Goal: Transaction & Acquisition: Subscribe to service/newsletter

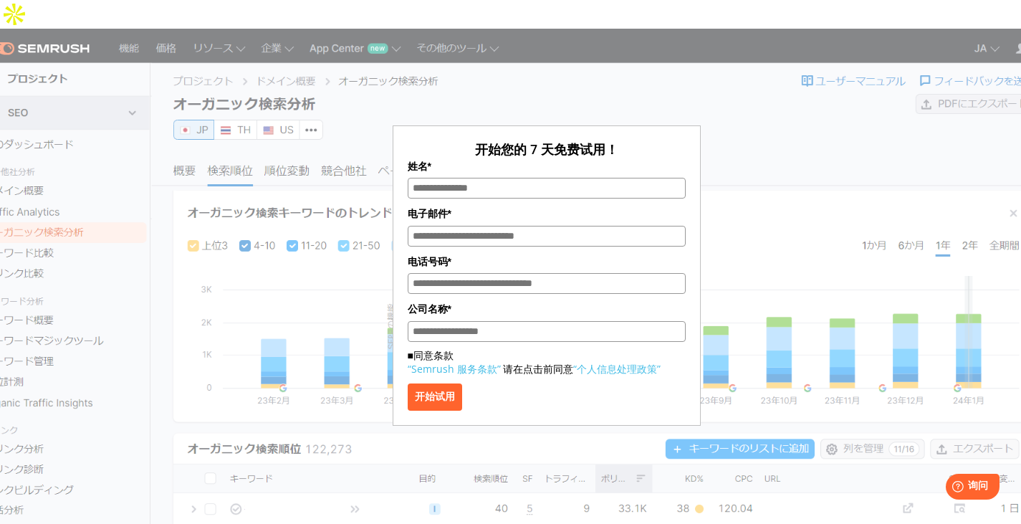
click at [758, 121] on div "开始您的 7 天免费试用！ 姓名* 电子邮件* 电话号码* 公司名称* ■同意条款 “Semrush 服务条款” 请在点击前同意 “个人信息处理政策” 开始试用" at bounding box center [546, 236] width 716 height 379
drag, startPoint x: 441, startPoint y: 159, endPoint x: 495, endPoint y: 171, distance: 55.1
click at [441, 178] on input "姓名*" at bounding box center [547, 188] width 278 height 21
click at [728, 173] on div "开始您的 7 天免费试用！ 姓名* 电子邮件* 电话号码* 公司名称* ■同意条款 “Semrush 服务条款” 请在点击前同意 “个人信息处理政策” 开始试用" at bounding box center [546, 236] width 716 height 379
click at [725, 113] on div "开始您的 7 天免费试用！ 姓名* 电子邮件* 电话号码* 公司名称* ■同意条款 “Semrush 服务条款” 请在点击前同意 “个人信息处理政策” 开始试用" at bounding box center [546, 236] width 716 height 379
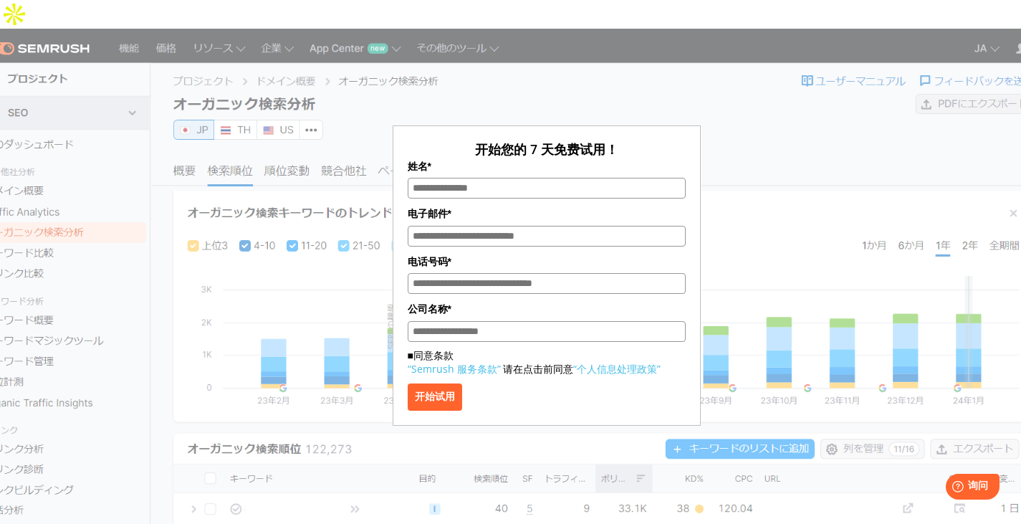
click at [440, 390] on font "开始试用" at bounding box center [435, 395] width 40 height 11
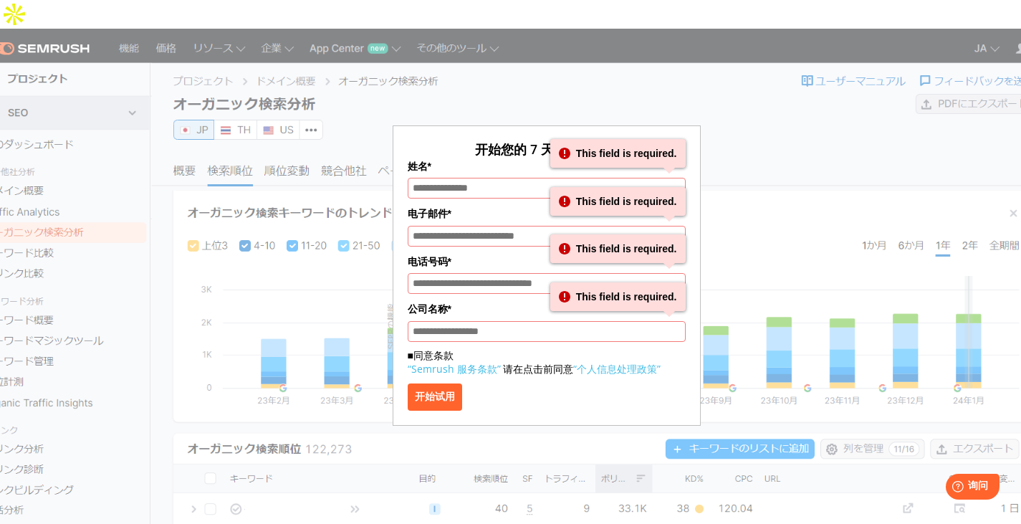
click at [333, 218] on div "开始您的 7 天免费试用！ 姓名* This field is required. This field is required. 电子邮件* This fi…" at bounding box center [546, 236] width 716 height 379
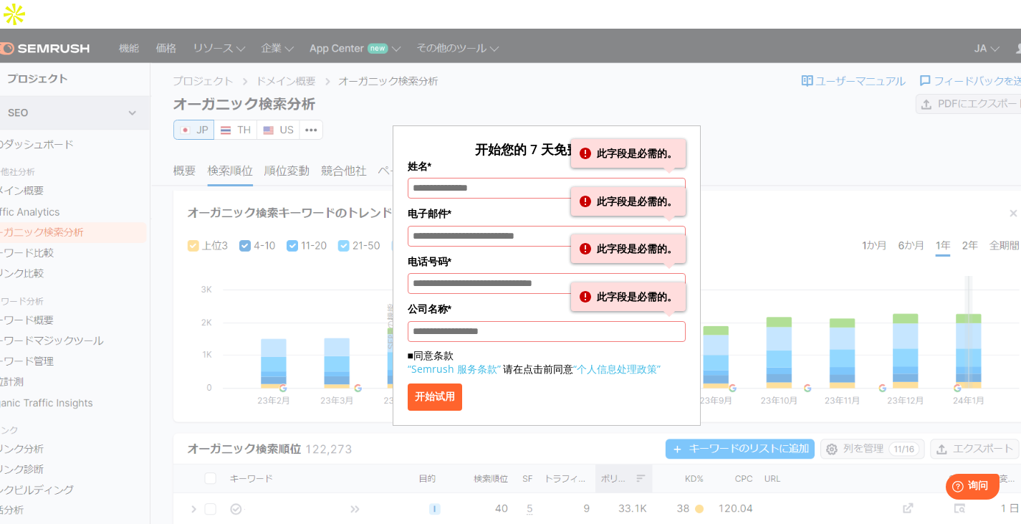
click at [847, 105] on div "开始您的 7 天免费试用！ 姓名* 此字段是必需的。 此字段是必需的。 电子邮件* 此字段是必需的。 此字段是必需的。 电话号码* 此字段是必需的。 此字段是…" at bounding box center [546, 236] width 716 height 379
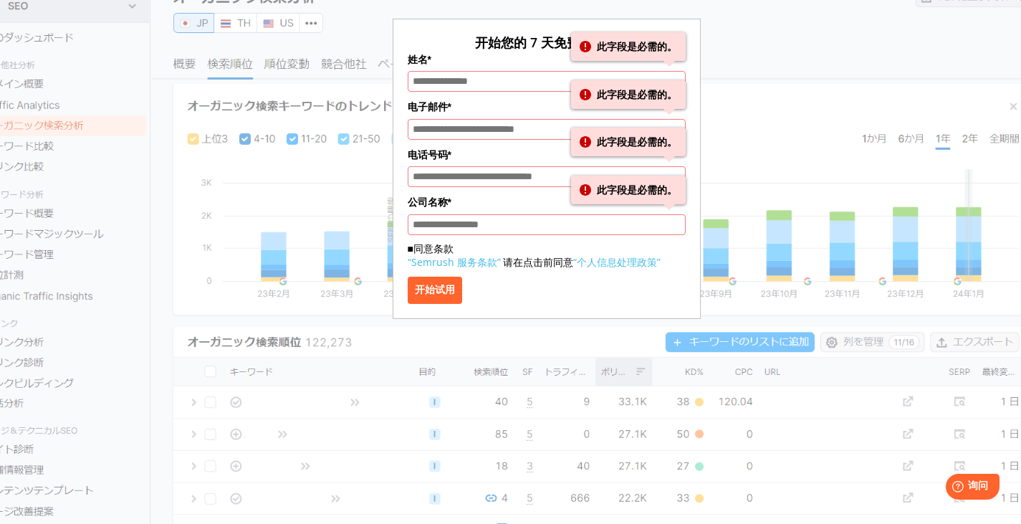
scroll to position [259, 0]
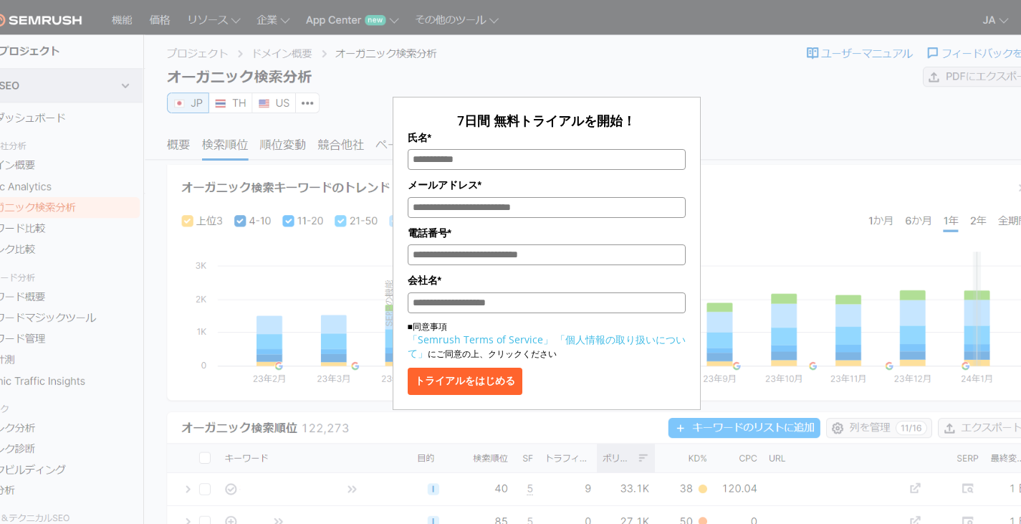
click at [739, 111] on div "7日間 無料トライアルを開始！ 氏名* メールアドレス* 電話番号* 会社名* ■同意事項 「Semrush Terms of Service」 「個人情報の…" at bounding box center [546, 214] width 716 height 392
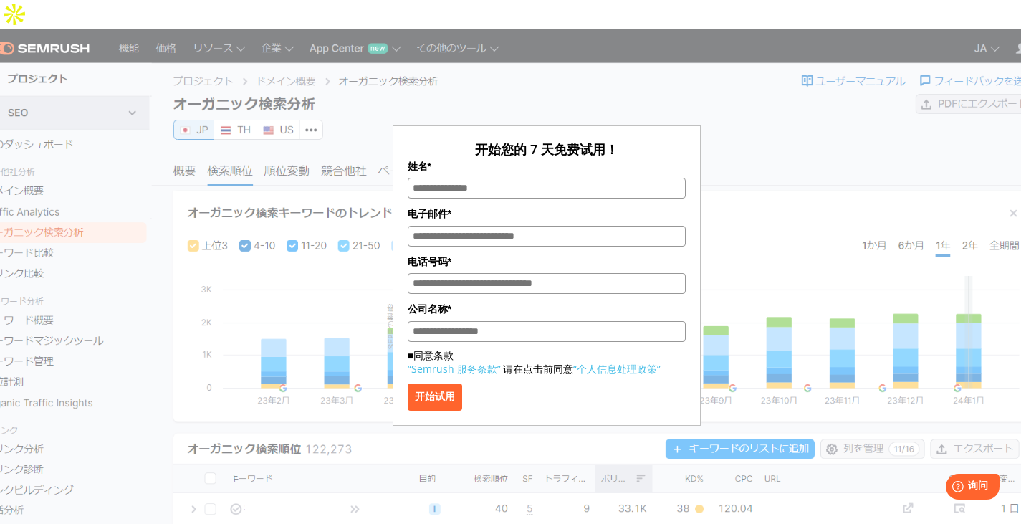
click at [507, 178] on input "姓名*" at bounding box center [547, 188] width 278 height 21
type input "****"
click at [487, 226] on input "电子邮件*" at bounding box center [547, 236] width 278 height 21
type input "**********"
click at [525, 273] on input "电话号码*" at bounding box center [547, 283] width 278 height 21
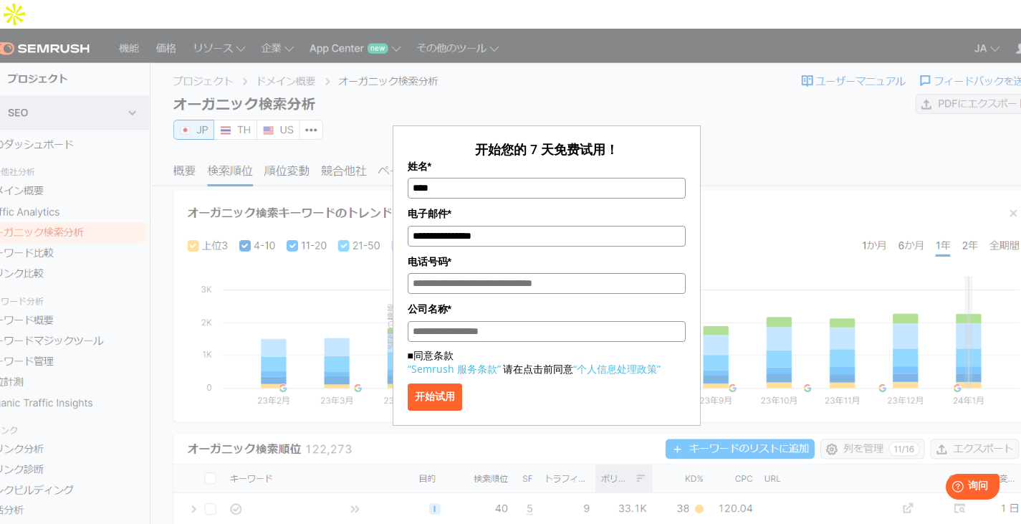
click at [519, 273] on input "电话号码*" at bounding box center [547, 283] width 278 height 21
type input "**********"
drag, startPoint x: 430, startPoint y: 307, endPoint x: 438, endPoint y: 307, distance: 7.9
click at [430, 321] on input "公司名称*" at bounding box center [547, 331] width 278 height 21
type input "*"
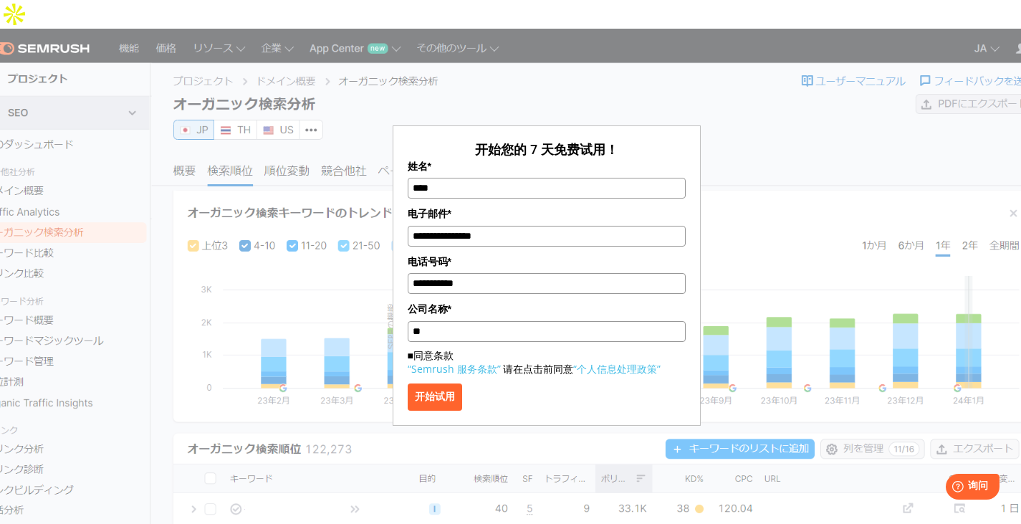
type input "**"
click at [438, 390] on font "开始试用" at bounding box center [435, 395] width 40 height 11
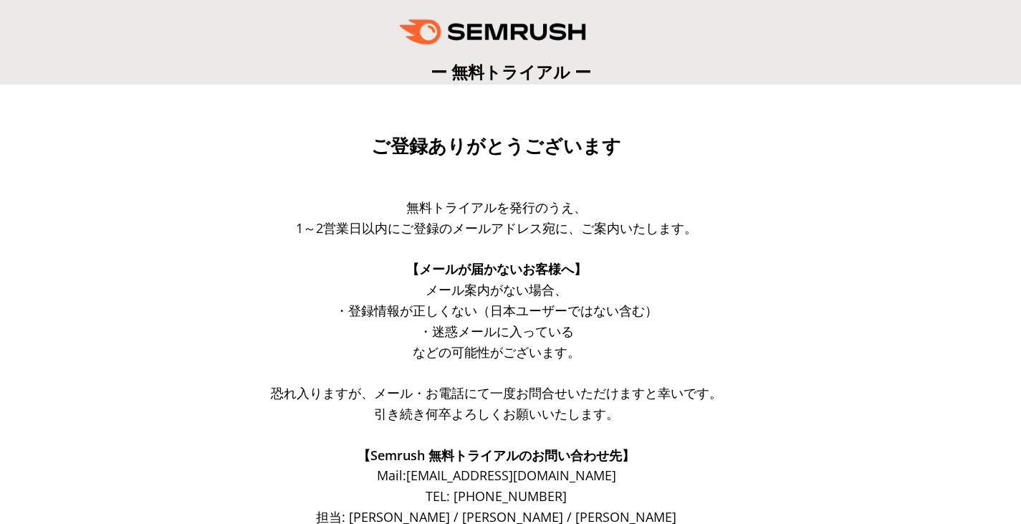
drag, startPoint x: 787, startPoint y: 130, endPoint x: 297, endPoint y: 157, distance: 491.3
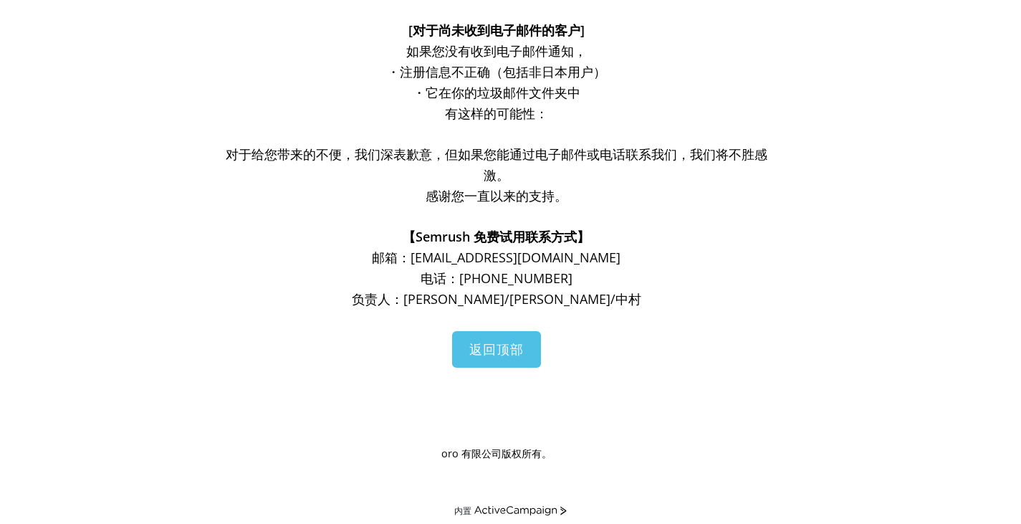
scroll to position [249, 0]
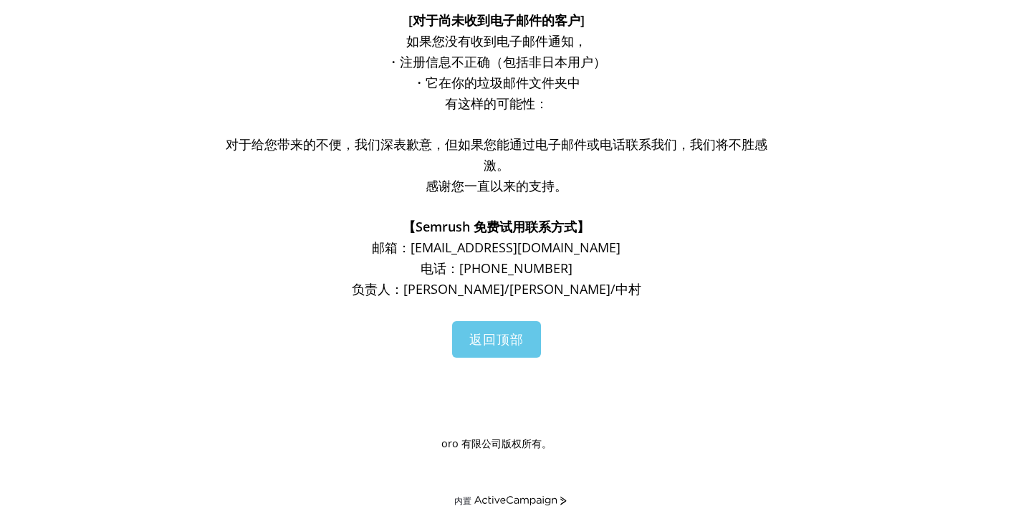
click at [509, 337] on font "返回顶部" at bounding box center [496, 338] width 54 height 17
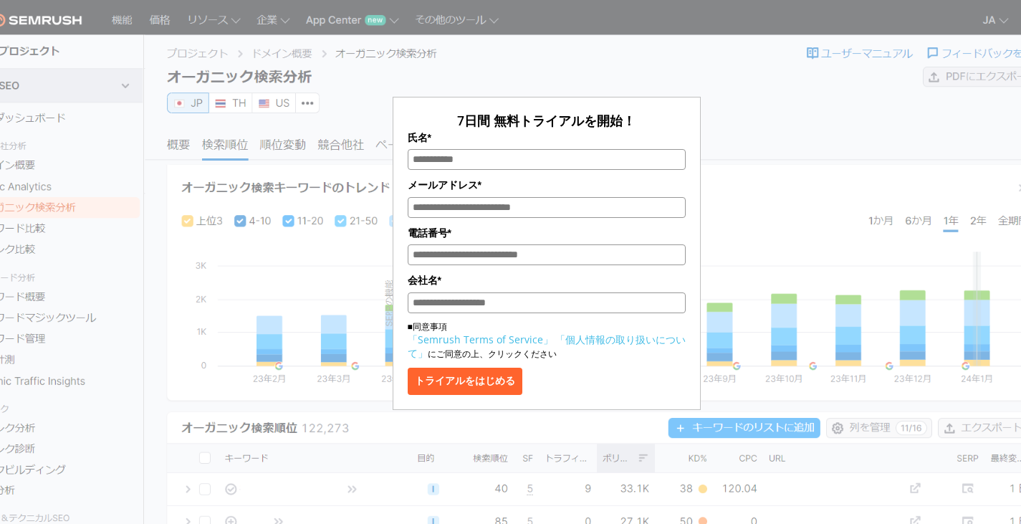
click at [739, 119] on div "7日間 無料トライアルを開始！ 氏名* メールアドレス* 電話番号* 会社名* ■同意事項 「Semrush Terms of Service」 「個人情報の…" at bounding box center [546, 214] width 716 height 392
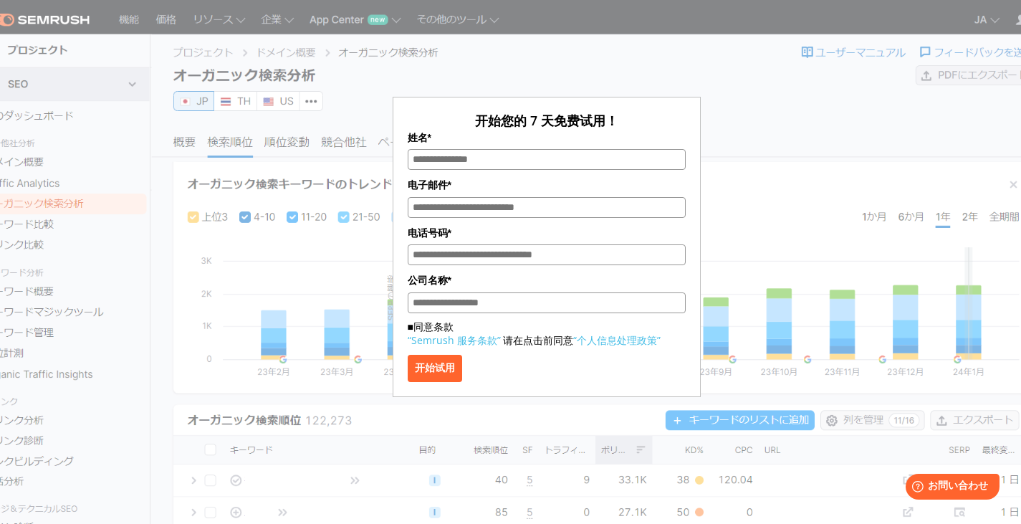
click at [597, 172] on div "开始您的 7 天免费试用！ 姓名* 电子邮件* 电话号码* 公司名称* ■同意条款 “Semrush 服务条款” 请在点击前同意 “个人信息处理政策” 开始试用" at bounding box center [547, 247] width 278 height 270
click at [595, 165] on input "姓名*" at bounding box center [547, 159] width 278 height 21
click at [786, 126] on div "开始您的 7 天免费试用！ 姓名* 电子邮件* 电话号码* 公司名称* ■同意条款 “Semrush 服务条款” 请在点击前同意 “个人信息处理政策” 开始试用" at bounding box center [546, 207] width 716 height 379
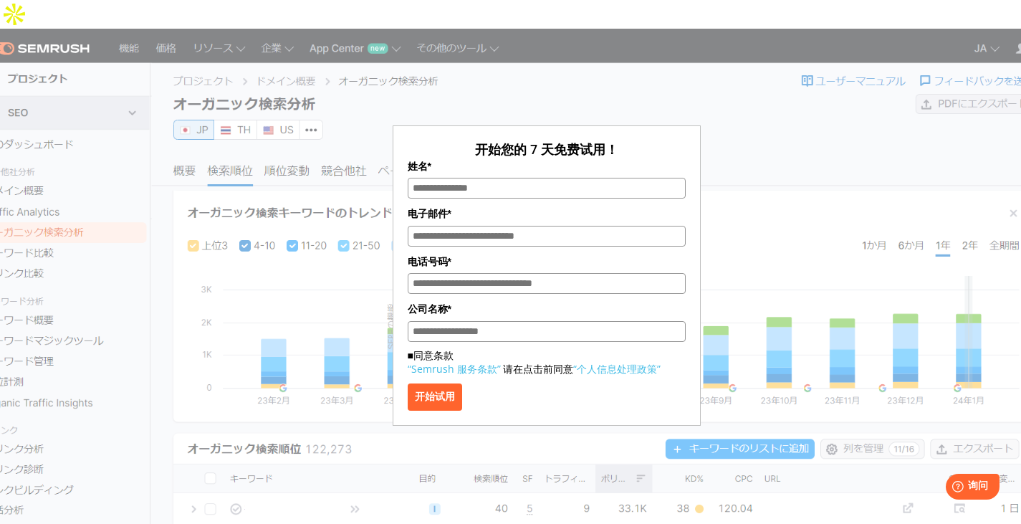
click at [461, 178] on input "姓名*" at bounding box center [547, 188] width 278 height 21
click at [703, 97] on div "开始您的 7 天免费试用！ 姓名* 电子邮件* 电话号码* 公司名称* ■同意条款 “Semrush 服务条款” 请在点击前同意 “个人信息处理政策” 开始试用" at bounding box center [546, 236] width 716 height 379
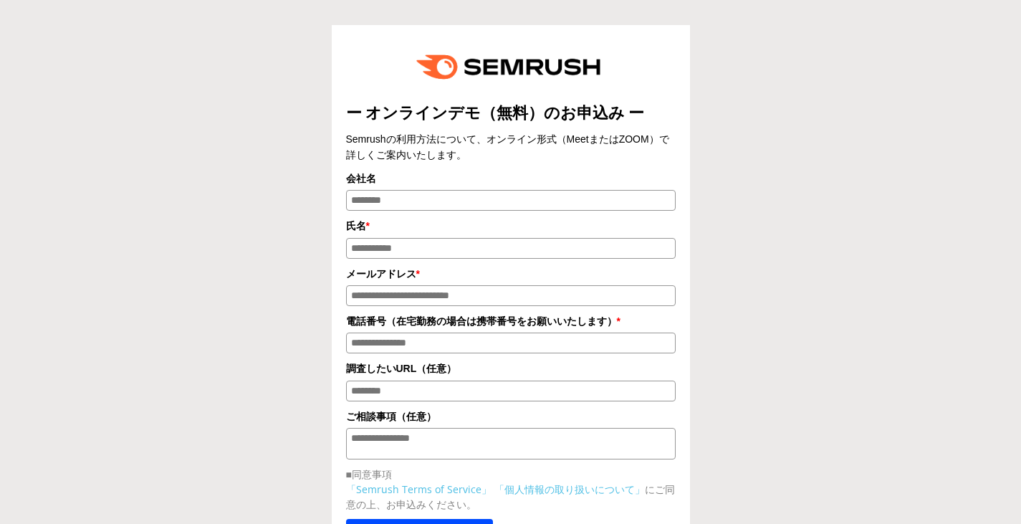
click at [251, 42] on div "ー オンラインデモ（無料）のお申込み ー Semrushの利用方法について、オンライン形式（MeetまたはZOOM）で詳しくご案内いたします。 会社名 氏名 …" at bounding box center [510, 318] width 573 height 586
click at [804, 173] on div "ー オンラインデモ（無料）のお申込み ー Semrushの利用方法について、オンライン形式（MeetまたはZOOM）で詳しくご案内いたします。 会社名 氏名 …" at bounding box center [510, 309] width 1006 height 604
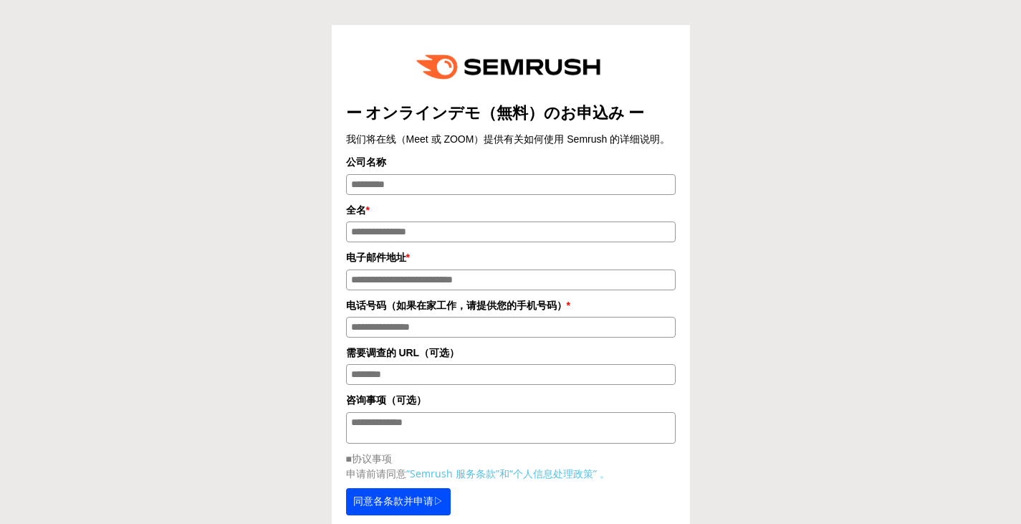
click at [795, 134] on div "ー オンラインデモ（無料）のお申込み ー 我们将在线（Meet 或 ZOOM）提供有关如何使用 Semrush 的详细说明。 公司名称 全名 * * *" at bounding box center [510, 302] width 573 height 555
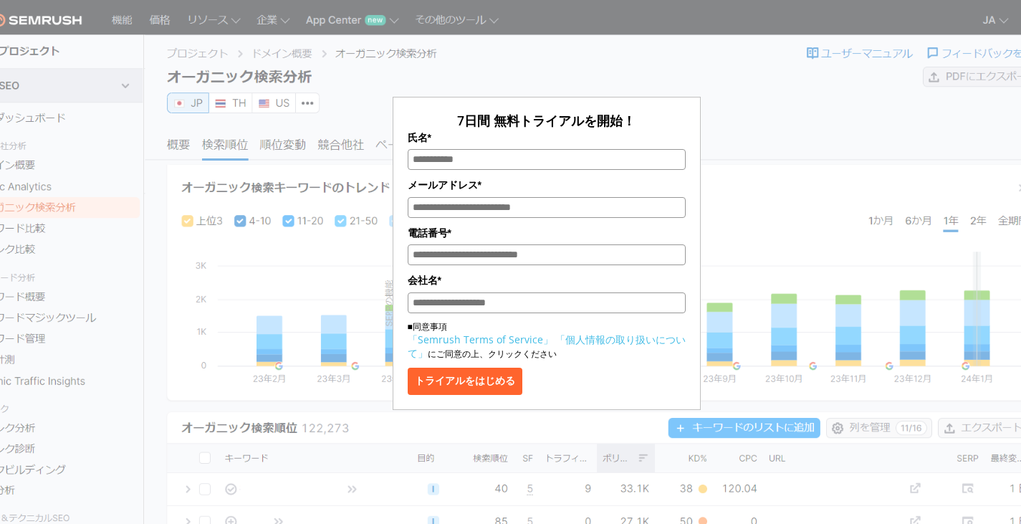
drag, startPoint x: 581, startPoint y: 0, endPoint x: 309, endPoint y: 250, distance: 369.0
click at [309, 250] on div "7日間 無料トライアルを開始！ 氏名* メールアドレス* 電話番号* 会社名* ■同意事項 「Semrush Terms of Service」 「個人情報の…" at bounding box center [546, 214] width 716 height 392
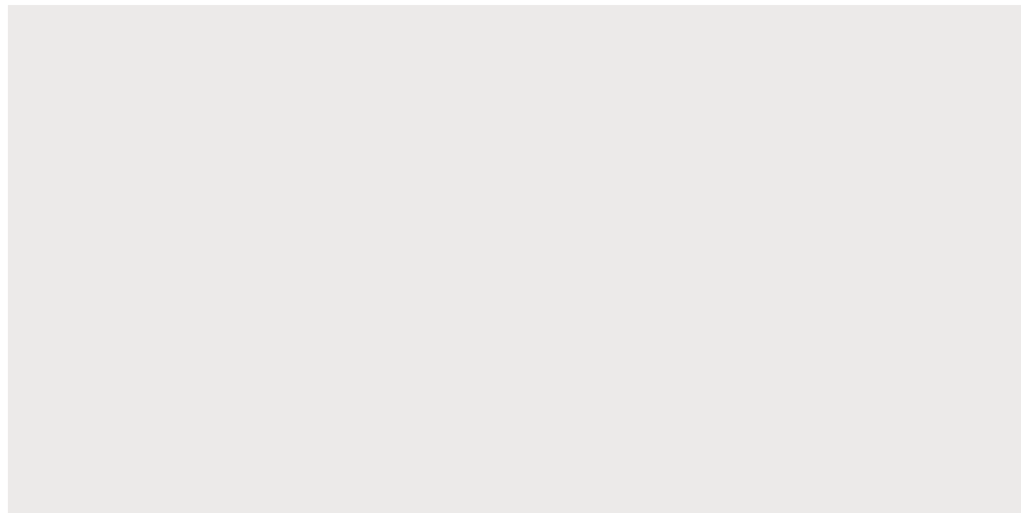
scroll to position [6, 0]
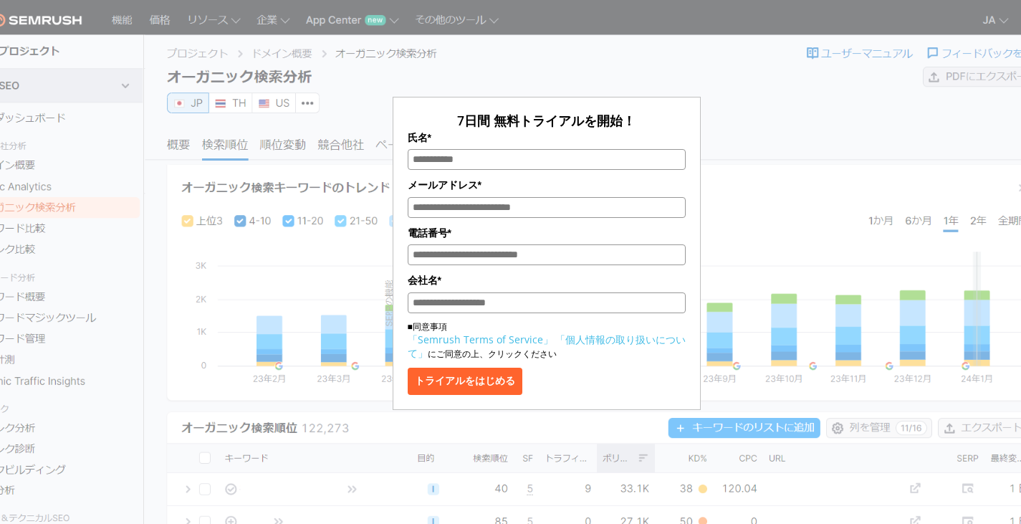
drag, startPoint x: 472, startPoint y: 166, endPoint x: 478, endPoint y: 170, distance: 7.7
click at [472, 166] on input "氏名*" at bounding box center [547, 159] width 278 height 21
type input "****"
click at [492, 207] on input "メールアドレス*" at bounding box center [547, 207] width 278 height 21
click at [499, 259] on input "電話番号*" at bounding box center [547, 254] width 278 height 21
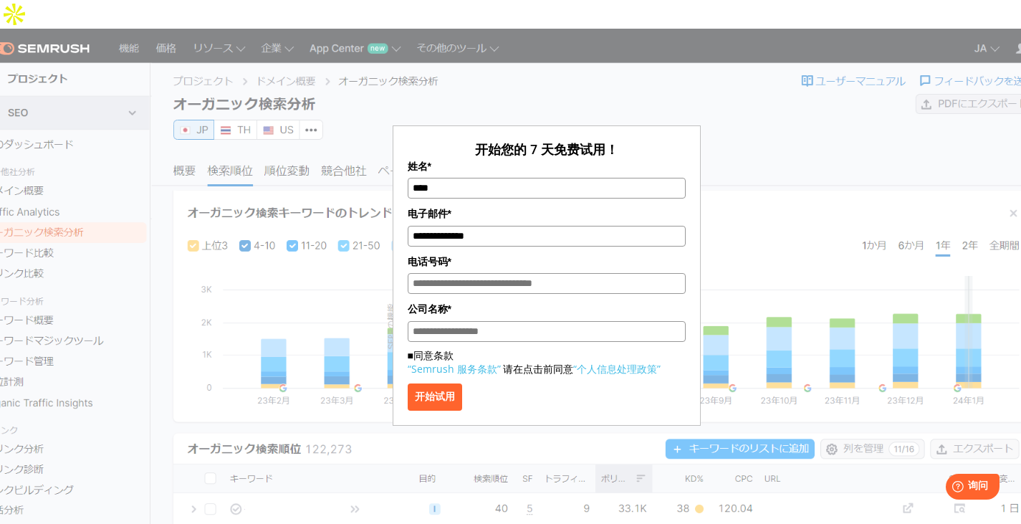
drag, startPoint x: 515, startPoint y: 206, endPoint x: 309, endPoint y: 178, distance: 207.4
click at [309, 178] on div "**********" at bounding box center [546, 236] width 716 height 379
type input "**********"
click at [481, 273] on input "电话号码*" at bounding box center [547, 283] width 278 height 21
type input "**********"
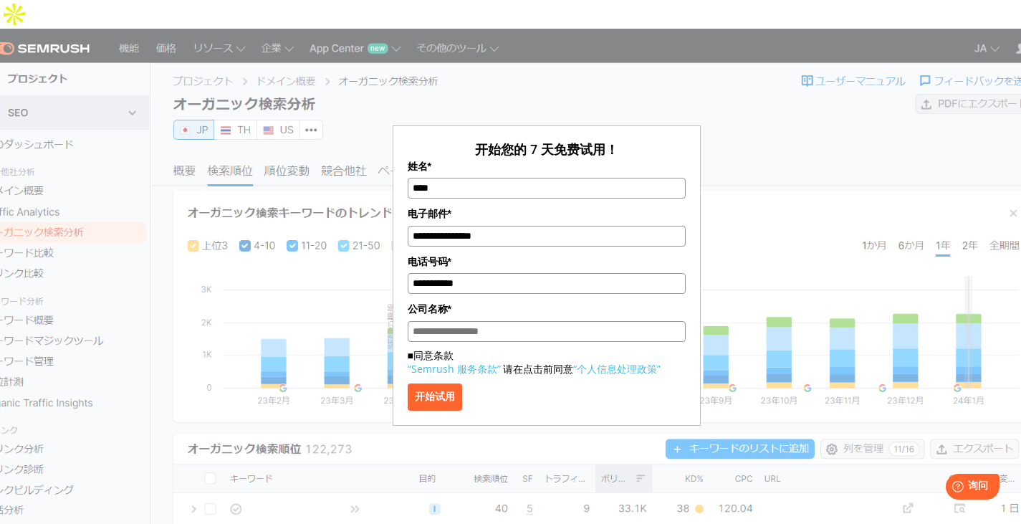
click at [496, 321] on input "公司名称*" at bounding box center [547, 331] width 278 height 21
type input "**"
click at [454, 390] on font "开始试用" at bounding box center [435, 395] width 40 height 11
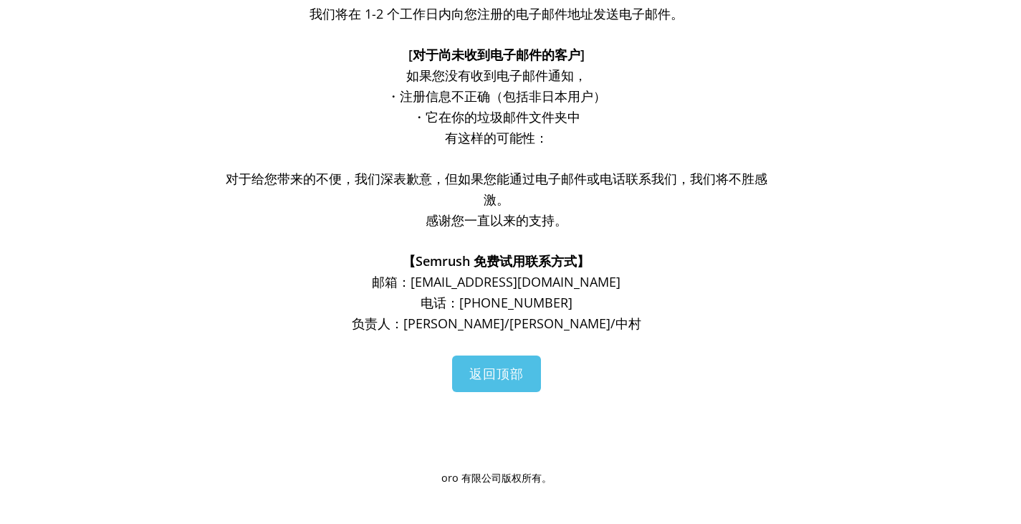
scroll to position [215, 0]
click at [485, 372] on font "返回顶部" at bounding box center [496, 372] width 54 height 17
